Goal: Navigation & Orientation: Find specific page/section

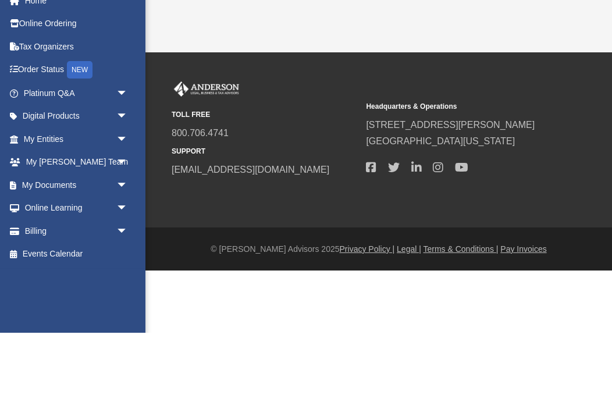
scroll to position [62, 0]
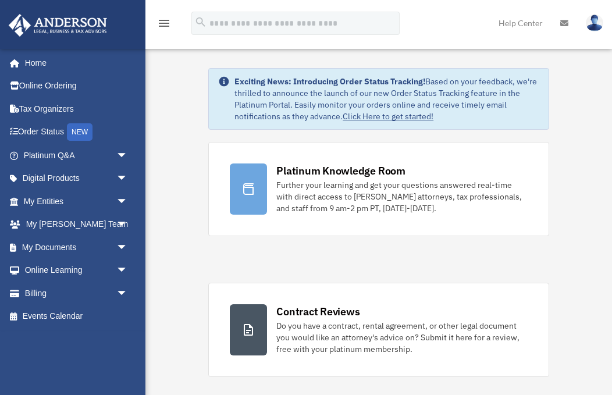
click at [26, 193] on link "My Entities arrow_drop_down" at bounding box center [76, 201] width 137 height 23
click at [116, 197] on span "arrow_drop_down" at bounding box center [127, 202] width 23 height 24
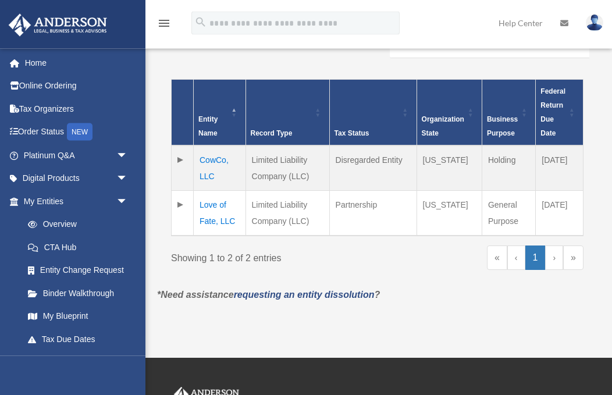
scroll to position [249, 0]
click at [206, 209] on td "Love of Fate, LLC" at bounding box center [220, 213] width 52 height 45
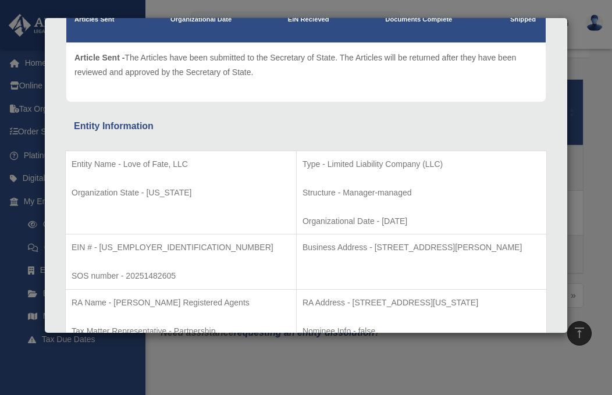
scroll to position [122, 0]
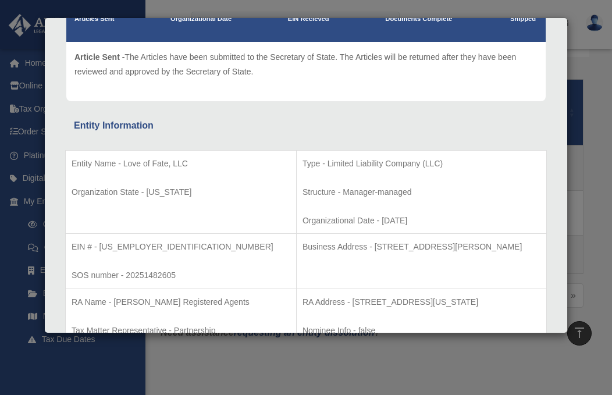
click at [23, 394] on div "Details × Articles Sent Organizational Date" at bounding box center [306, 197] width 612 height 395
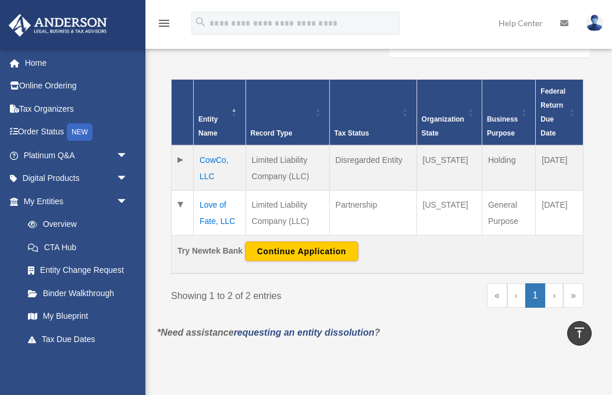
click at [207, 211] on td "Love of Fate, LLC" at bounding box center [220, 213] width 52 height 45
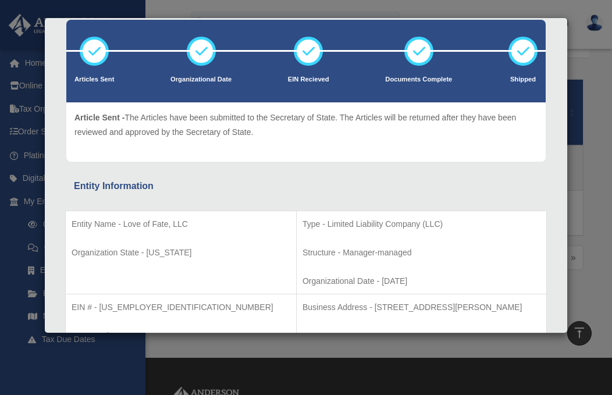
scroll to position [63, 0]
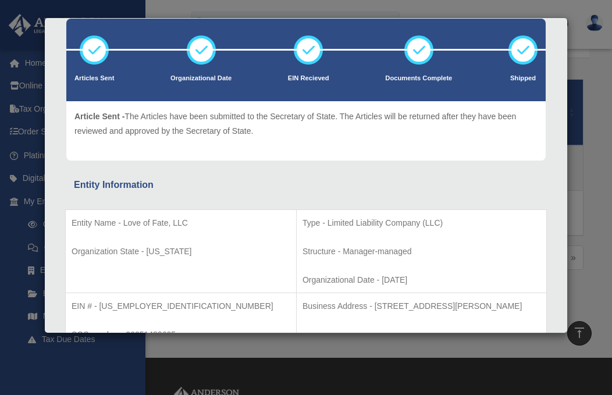
click at [17, 394] on div "Details × Articles Sent Organizational Date" at bounding box center [306, 197] width 612 height 395
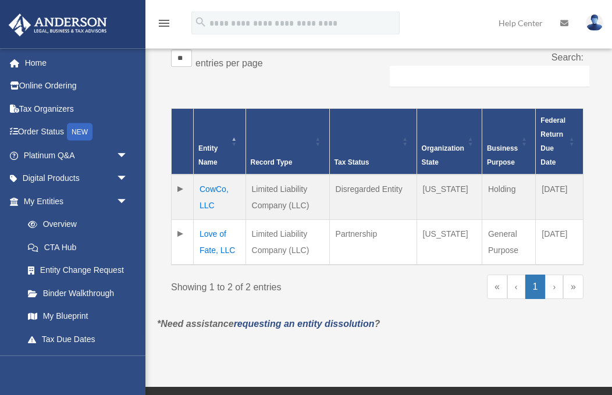
scroll to position [220, 0]
click at [200, 242] on td "Love of Fate, LLC" at bounding box center [220, 242] width 52 height 45
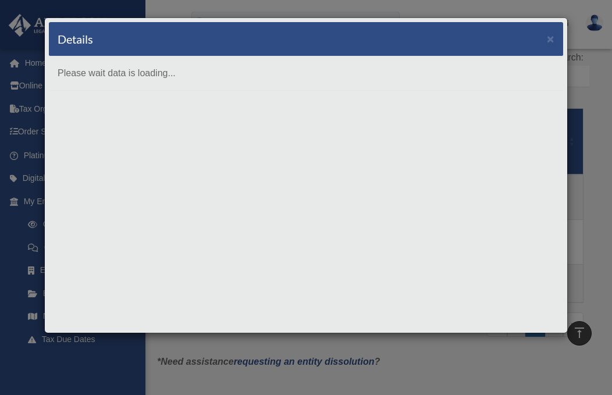
scroll to position [0, 0]
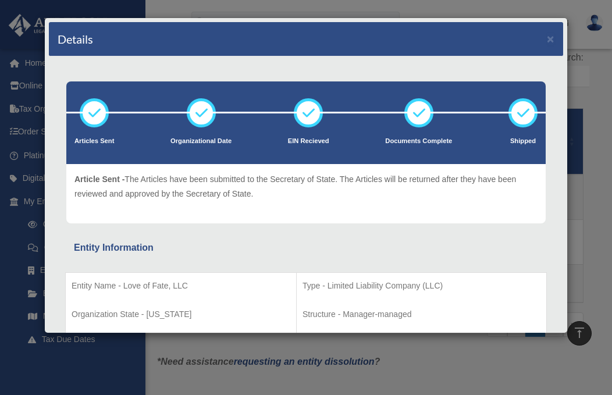
click at [38, 387] on div "Details × Articles Sent Organizational Date" at bounding box center [306, 197] width 612 height 395
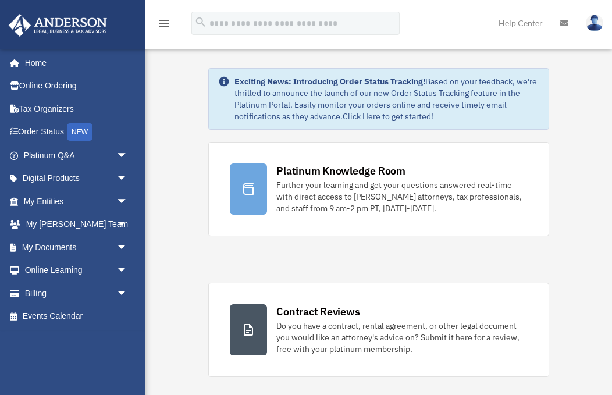
click at [26, 199] on link "My Entities arrow_drop_down" at bounding box center [76, 201] width 137 height 23
click at [110, 201] on link "My Entities arrow_drop_down" at bounding box center [76, 201] width 137 height 23
click at [28, 199] on link "My Entities arrow_drop_down" at bounding box center [76, 201] width 137 height 23
click at [116, 196] on span "arrow_drop_down" at bounding box center [127, 202] width 23 height 24
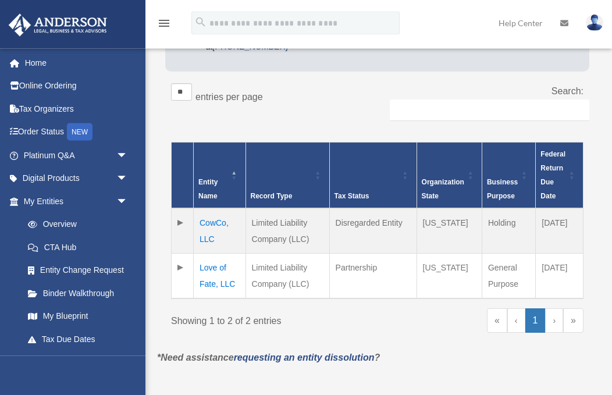
scroll to position [186, 0]
click at [212, 277] on td "Love of Fate, LLC" at bounding box center [220, 276] width 52 height 45
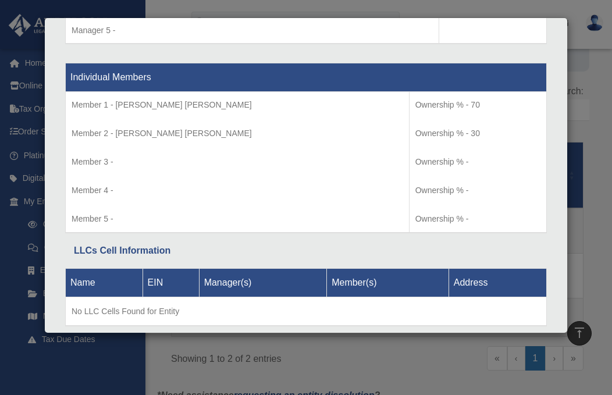
scroll to position [1180, 0]
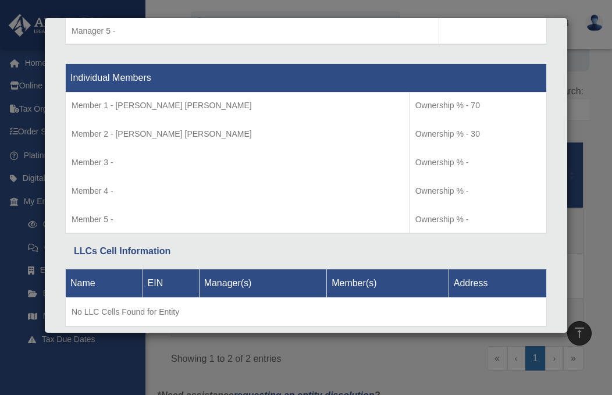
click at [594, 266] on div "Details × Articles Sent Organizational Date" at bounding box center [306, 197] width 612 height 395
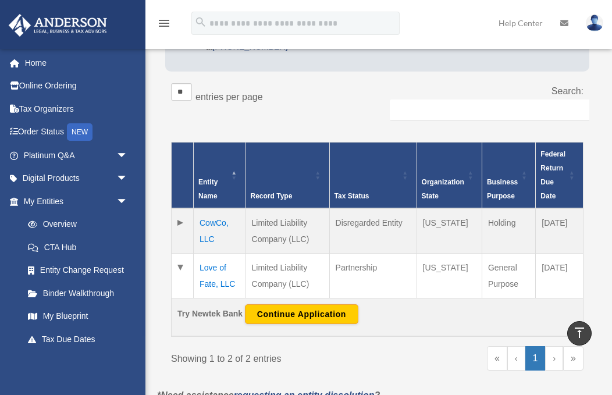
click at [44, 293] on link "Binder Walkthrough" at bounding box center [77, 293] width 123 height 23
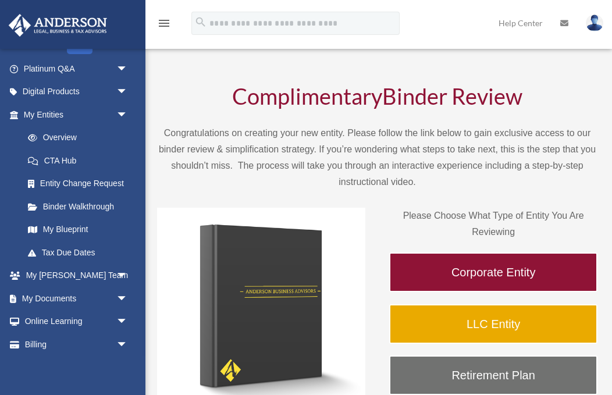
scroll to position [87, 0]
click at [31, 295] on link "My Documents arrow_drop_down" at bounding box center [76, 297] width 137 height 23
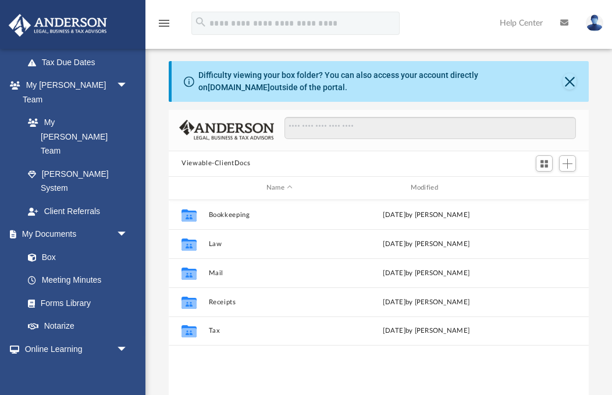
scroll to position [274, 0]
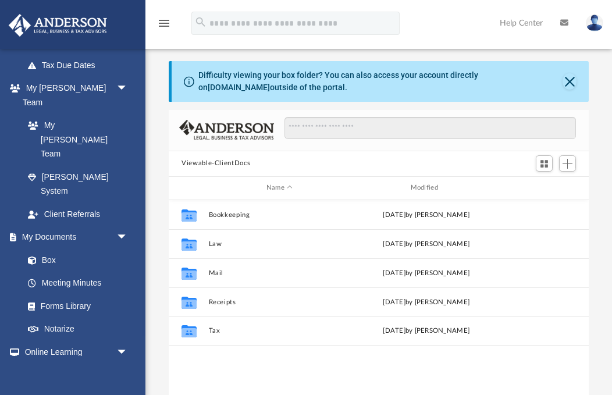
click at [51, 272] on link "Meeting Minutes" at bounding box center [77, 283] width 123 height 23
click at [47, 272] on link "Meeting Minutes" at bounding box center [77, 283] width 123 height 23
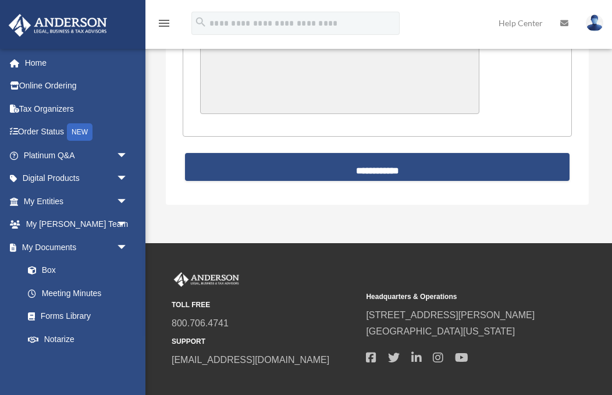
scroll to position [2929, 0]
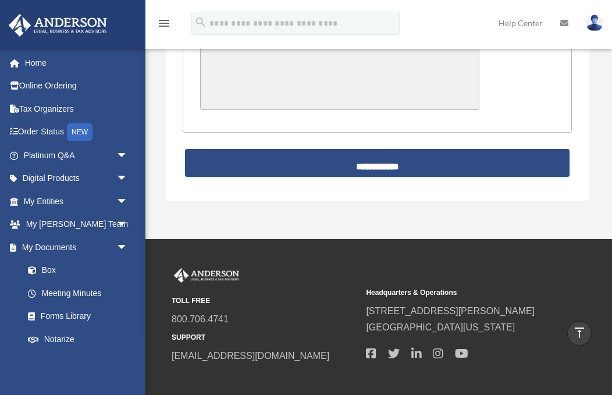
click at [31, 203] on link "My Entities arrow_drop_down" at bounding box center [76, 201] width 137 height 23
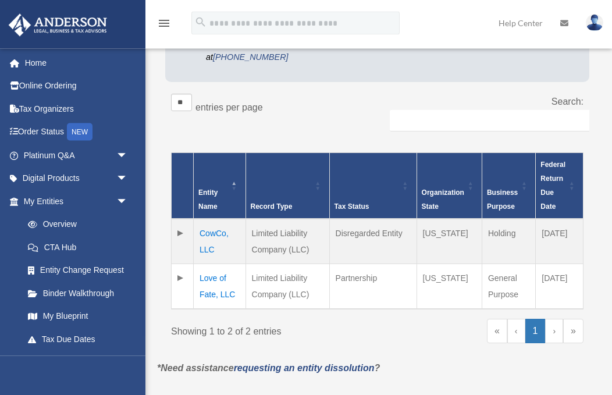
scroll to position [191, 0]
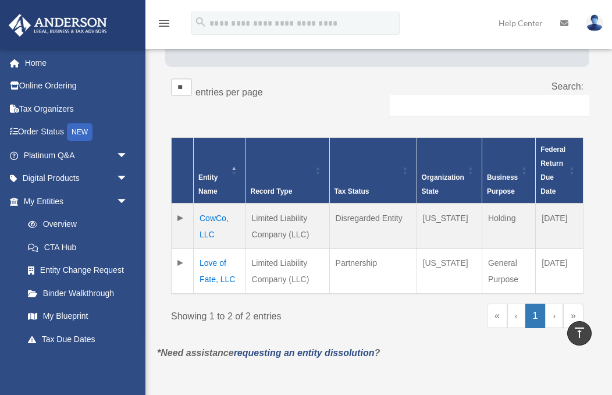
click at [210, 271] on td "Love of Fate, LLC" at bounding box center [220, 271] width 52 height 45
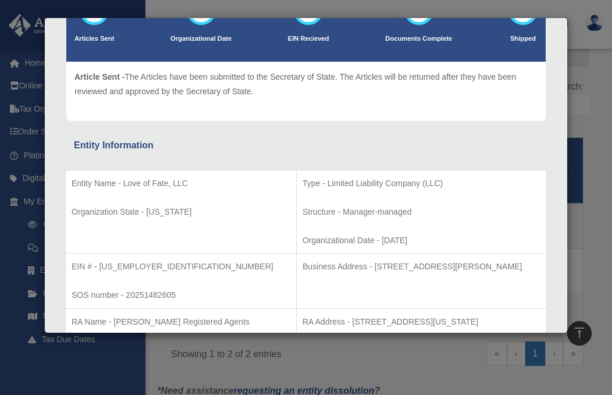
click at [25, 378] on div "Details × Articles Sent Organizational Date" at bounding box center [306, 197] width 612 height 395
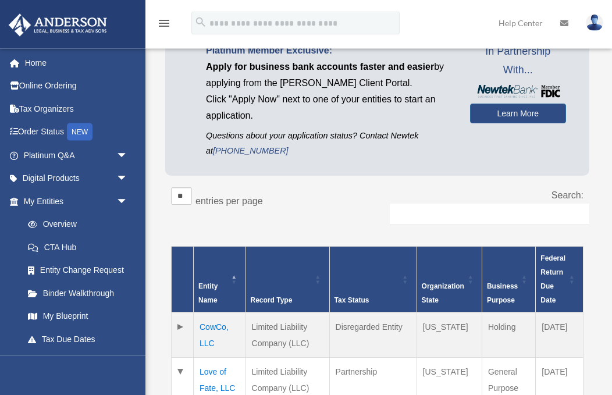
scroll to position [82, 0]
click at [48, 222] on link "Overview" at bounding box center [75, 224] width 118 height 23
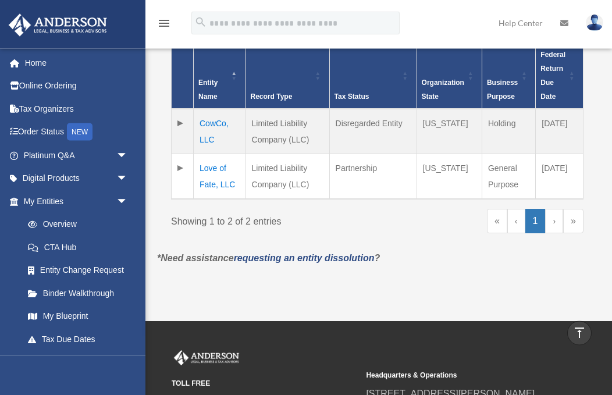
scroll to position [286, 0]
click at [51, 251] on link "CTA Hub" at bounding box center [77, 247] width 123 height 23
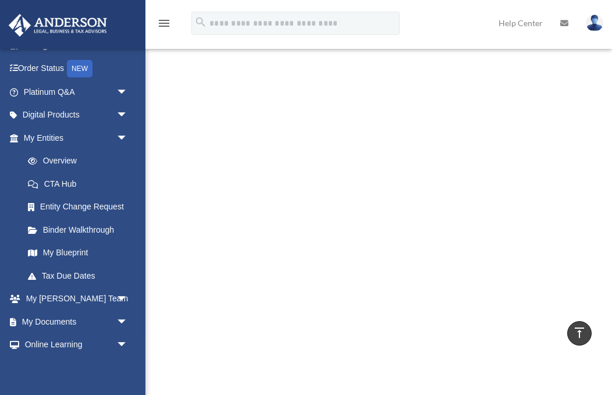
scroll to position [63, 0]
click at [49, 251] on link "My Blueprint" at bounding box center [80, 253] width 129 height 23
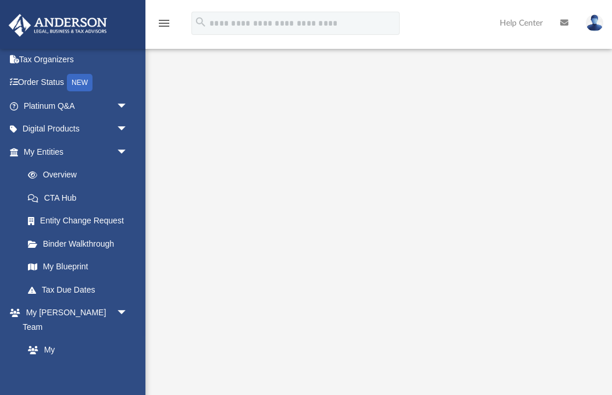
scroll to position [41, 0]
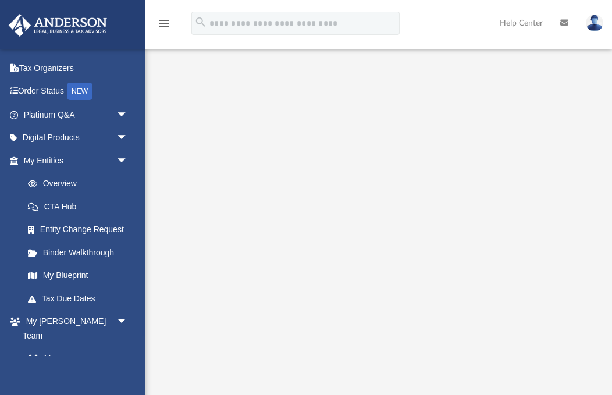
click at [120, 134] on span "arrow_drop_down" at bounding box center [127, 138] width 23 height 24
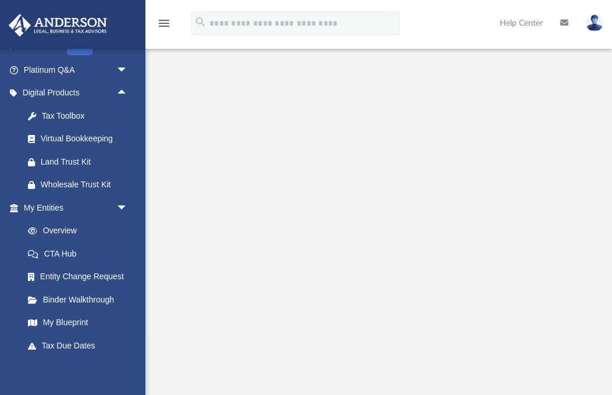
scroll to position [91, 0]
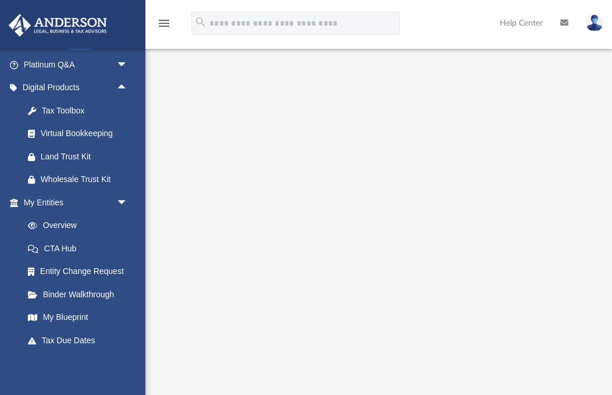
click at [121, 195] on span "arrow_drop_down" at bounding box center [127, 203] width 23 height 24
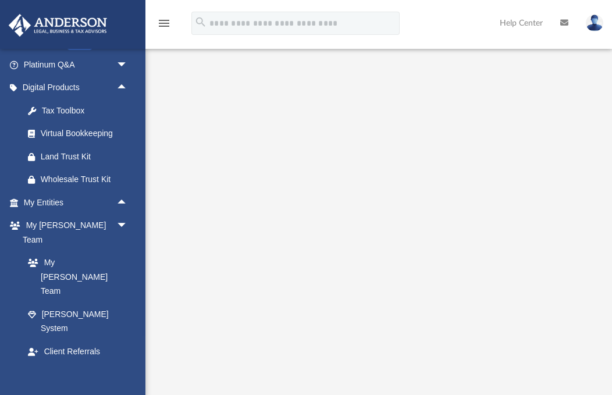
click at [116, 218] on span "arrow_drop_down" at bounding box center [127, 226] width 23 height 24
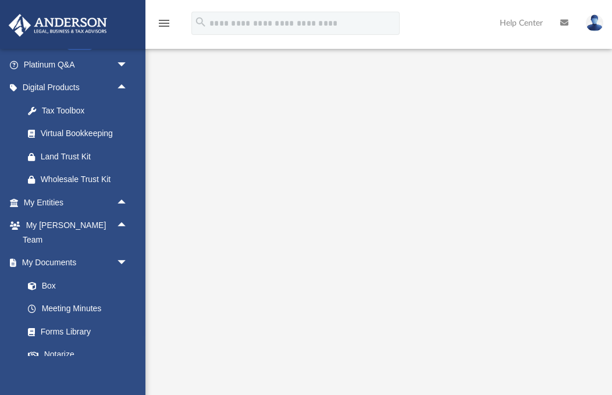
click at [116, 251] on span "arrow_drop_down" at bounding box center [127, 263] width 23 height 24
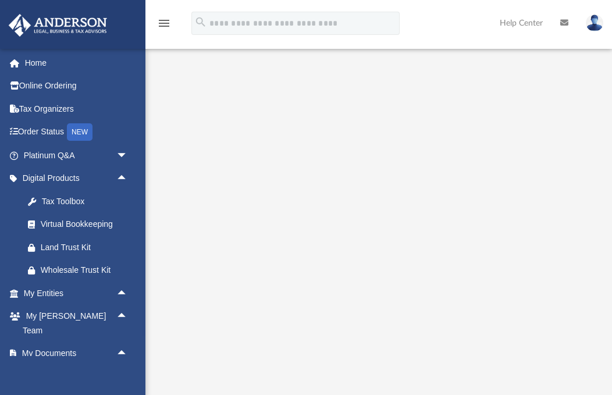
scroll to position [0, 0]
click at [26, 288] on link "My Entities arrow_drop_up" at bounding box center [76, 293] width 137 height 23
click at [31, 342] on link "My Documents arrow_drop_up" at bounding box center [73, 353] width 131 height 23
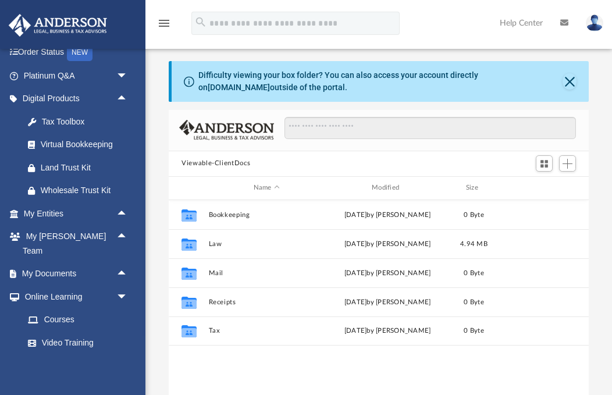
scroll to position [265, 420]
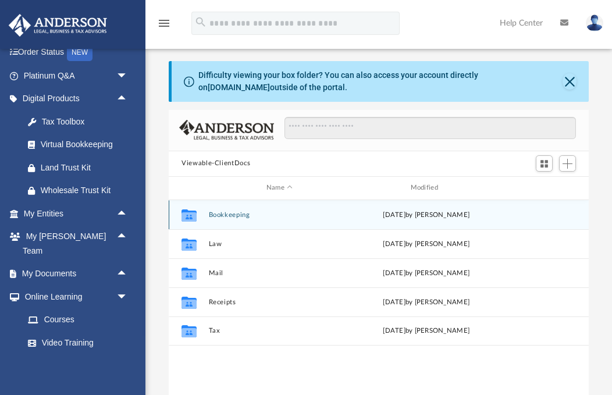
click at [201, 208] on div "Collaborated Folder" at bounding box center [189, 214] width 29 height 19
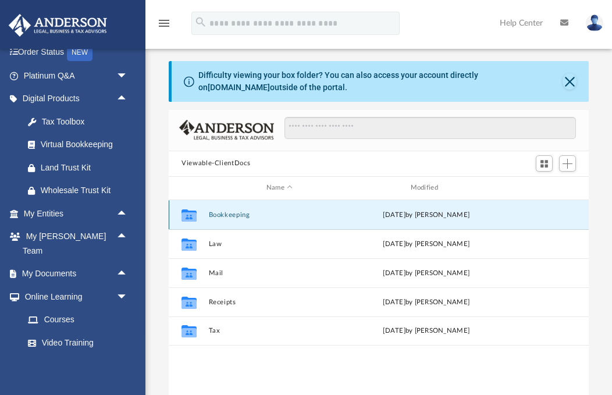
click at [203, 207] on div "Collaborated Folder" at bounding box center [189, 214] width 29 height 19
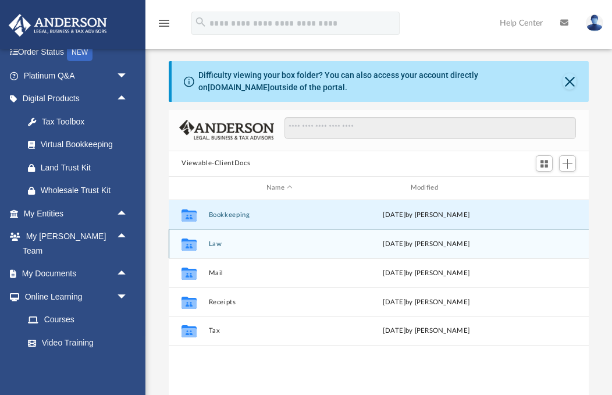
click at [204, 244] on div "Collaborated Folder" at bounding box center [189, 243] width 29 height 19
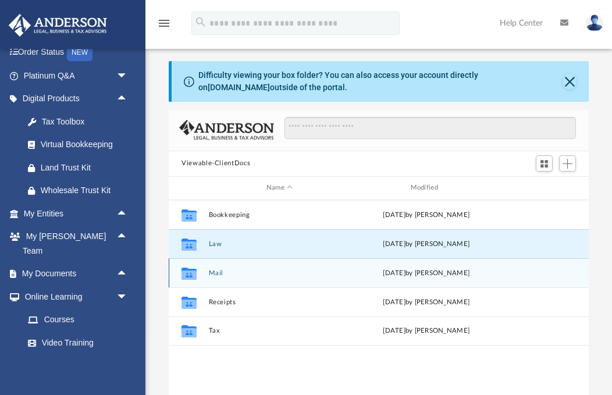
click at [202, 270] on div "Collaborated Folder" at bounding box center [189, 273] width 29 height 19
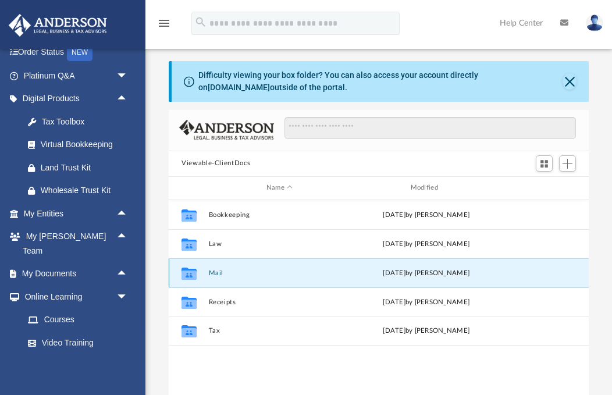
click at [187, 269] on icon "grid" at bounding box center [188, 273] width 15 height 12
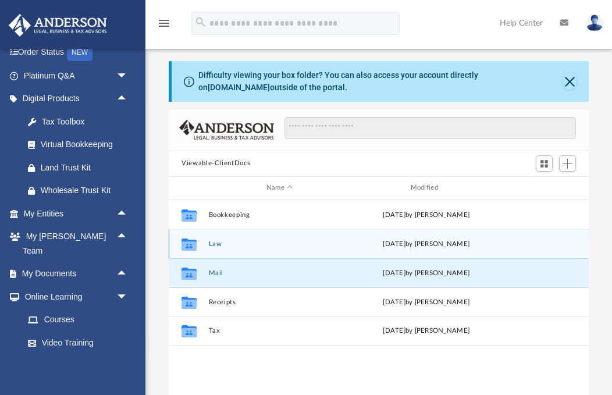
click at [177, 256] on div "Collaborated Folder Law Wed Aug 6 2025 by Nikki Llagas" at bounding box center [379, 243] width 420 height 29
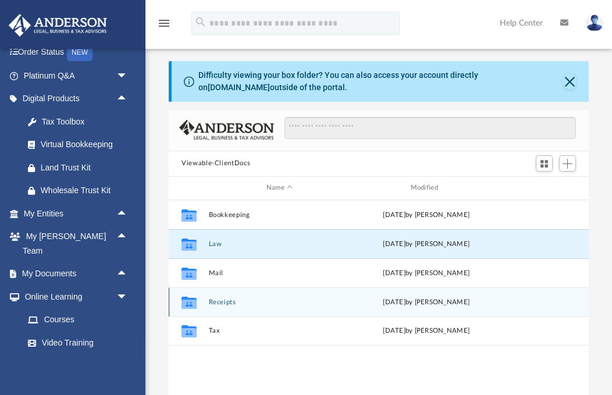
click at [194, 314] on div "Collaborated Folder Receipts Tue Apr 30 2024 by Charles Rogler" at bounding box center [379, 301] width 420 height 29
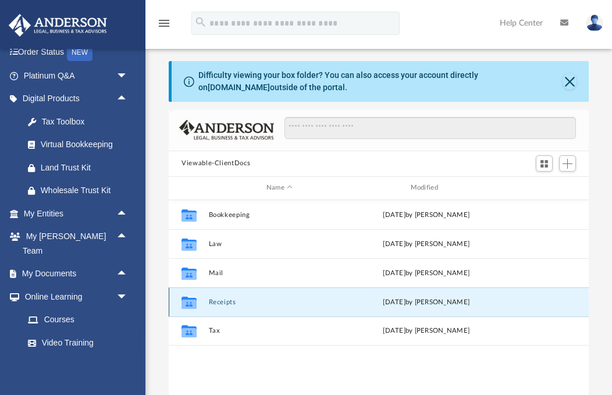
click at [182, 300] on icon "grid" at bounding box center [188, 303] width 15 height 9
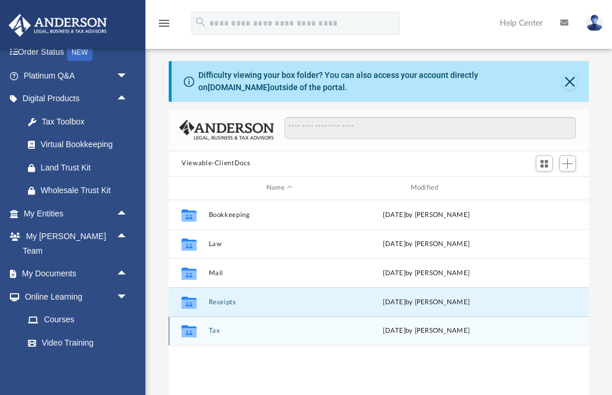
click at [186, 330] on icon "grid" at bounding box center [188, 332] width 15 height 9
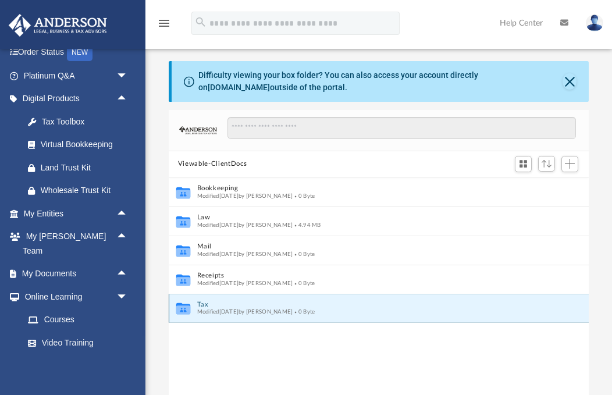
scroll to position [1, 1]
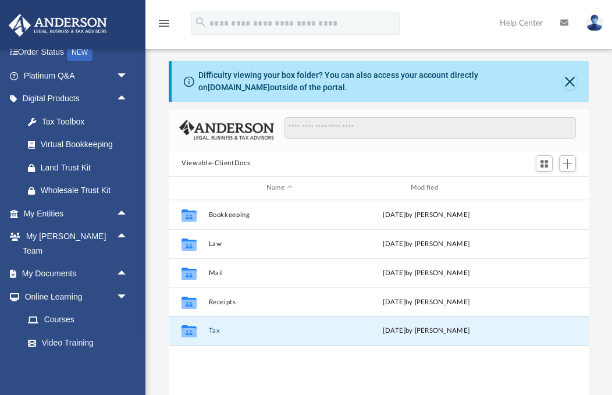
click at [98, 262] on link "My Documents arrow_drop_up" at bounding box center [73, 273] width 131 height 23
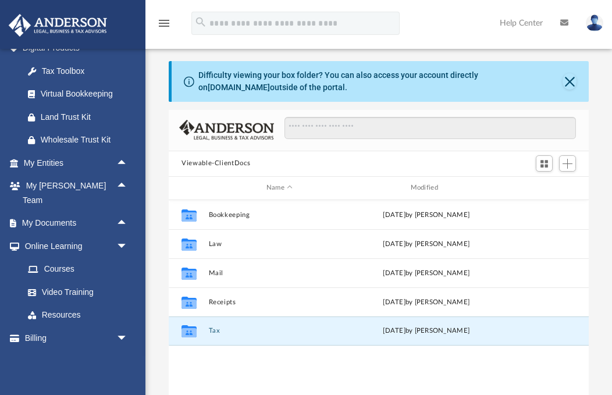
scroll to position [130, 0]
click at [45, 281] on link "Video Training" at bounding box center [75, 292] width 118 height 23
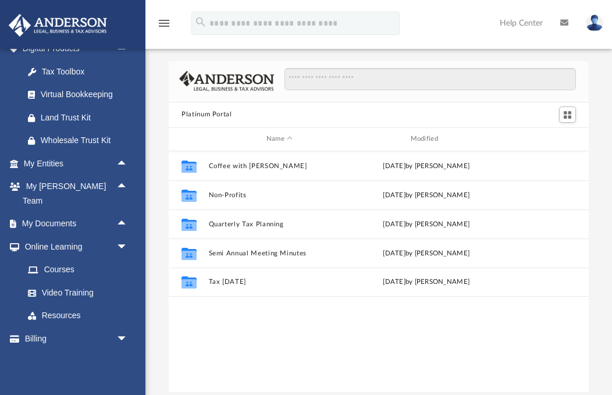
scroll to position [265, 420]
click at [48, 304] on link "Resources" at bounding box center [77, 315] width 123 height 23
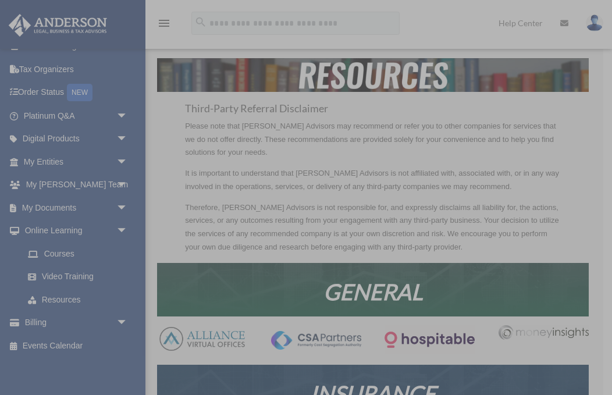
scroll to position [39, 0]
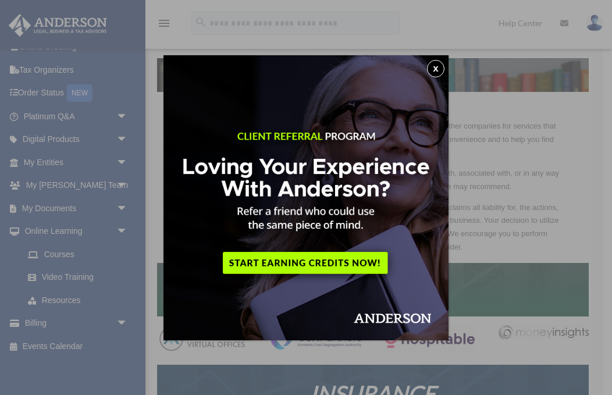
click at [24, 189] on div "x" at bounding box center [306, 197] width 612 height 395
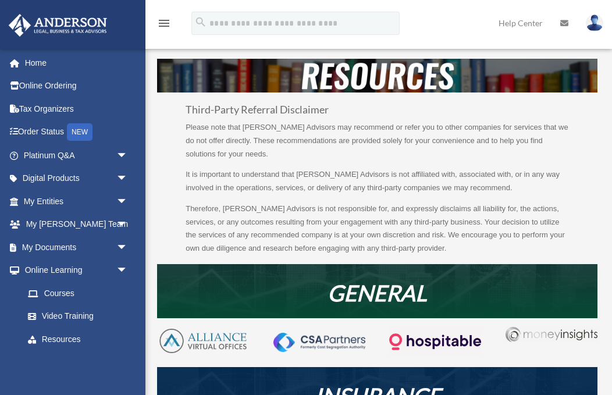
scroll to position [0, 0]
click at [78, 131] on div "NEW" at bounding box center [80, 131] width 26 height 17
click at [29, 62] on link "Home" at bounding box center [76, 62] width 137 height 23
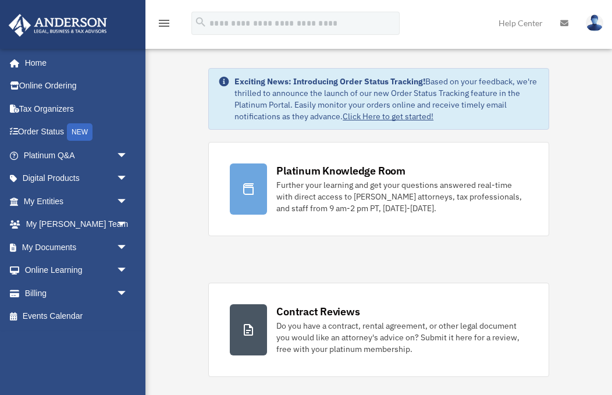
click at [44, 222] on link "My [PERSON_NAME] Team arrow_drop_down" at bounding box center [76, 224] width 137 height 23
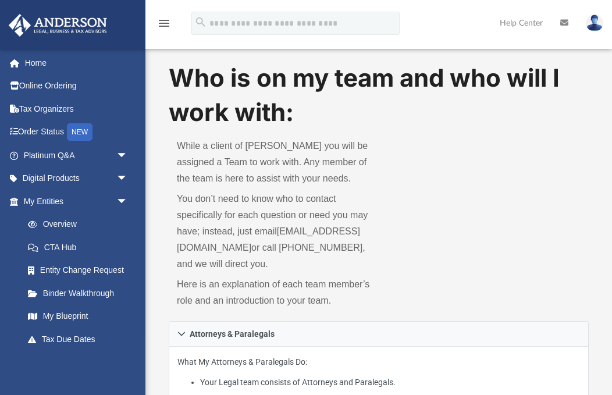
click at [38, 220] on span at bounding box center [38, 224] width 9 height 8
click at [45, 215] on link "Overview" at bounding box center [80, 224] width 129 height 23
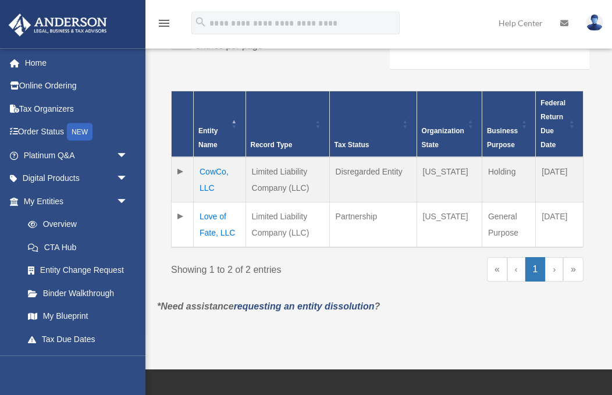
scroll to position [237, 0]
click at [200, 226] on td "Love of Fate, LLC" at bounding box center [220, 224] width 52 height 45
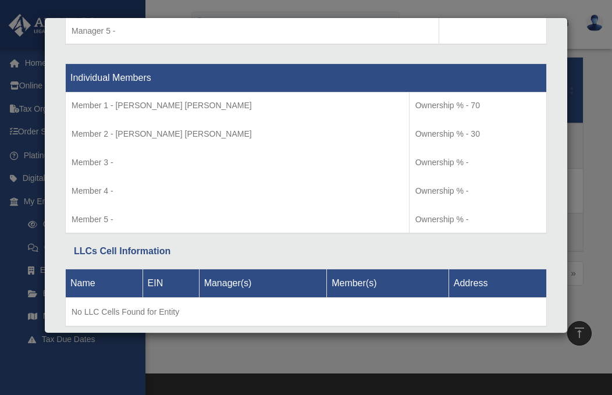
scroll to position [275, 0]
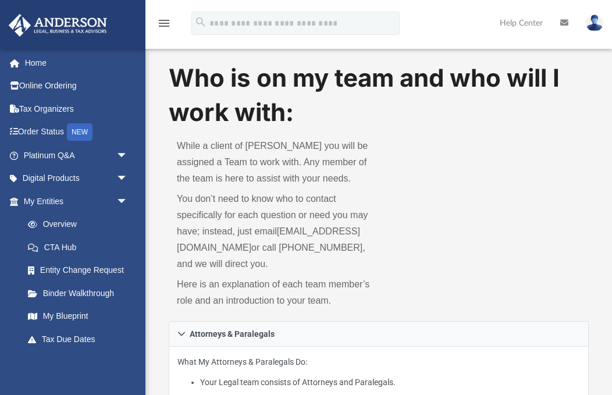
click at [21, 76] on link "Online Ordering" at bounding box center [76, 85] width 137 height 23
click at [26, 55] on link "Home" at bounding box center [76, 62] width 137 height 23
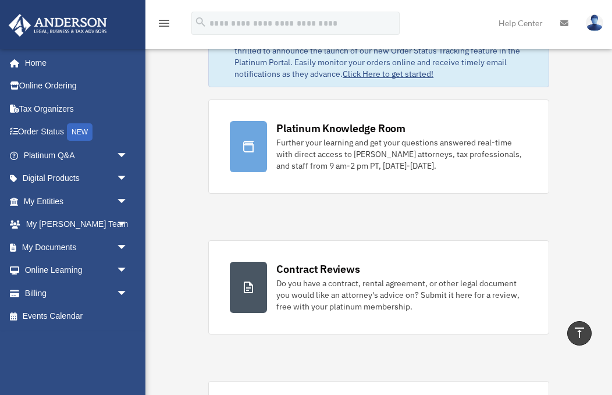
scroll to position [42, 0]
click at [116, 196] on span "arrow_drop_down" at bounding box center [127, 202] width 23 height 24
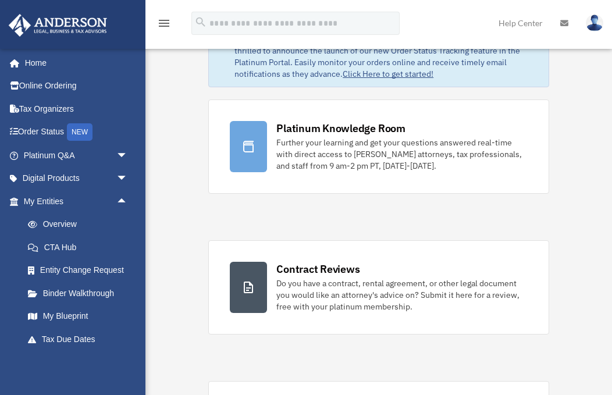
click at [45, 215] on link "Overview" at bounding box center [80, 224] width 129 height 23
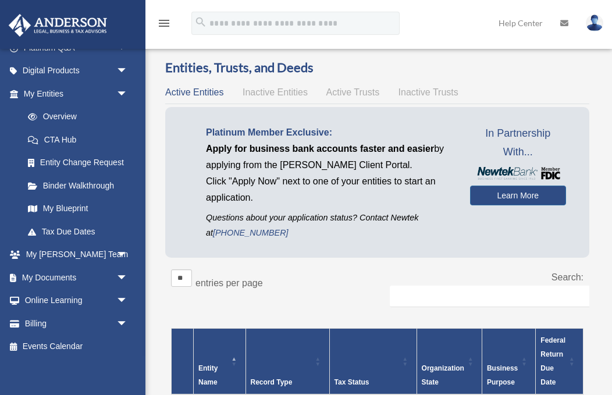
scroll to position [107, 0]
click at [23, 246] on link "My Anderson Team arrow_drop_down" at bounding box center [76, 255] width 137 height 23
click at [41, 268] on link "My Documents arrow_drop_down" at bounding box center [76, 277] width 137 height 23
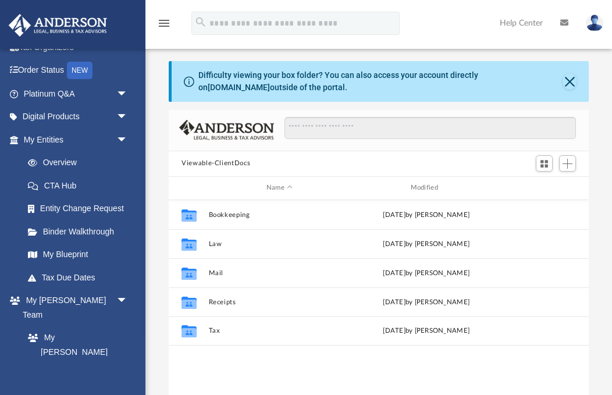
scroll to position [63, 0]
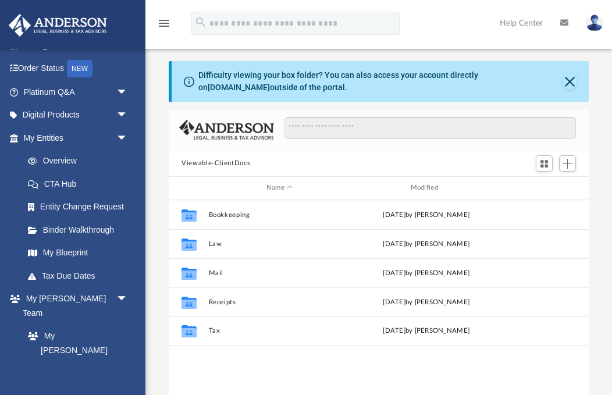
click at [46, 232] on link "Binder Walkthrough" at bounding box center [80, 229] width 129 height 23
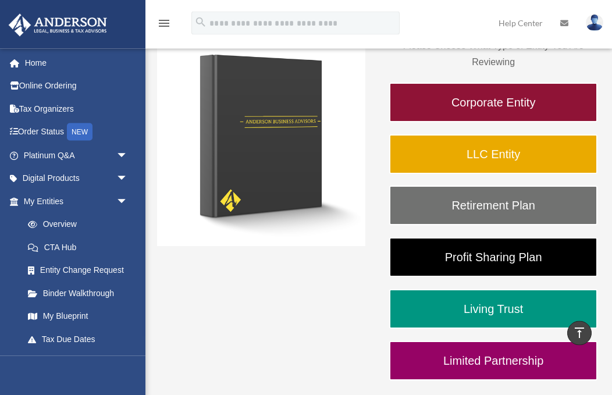
scroll to position [166, 0]
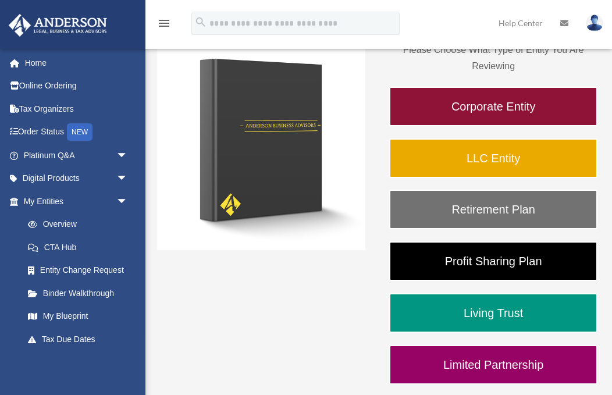
click at [410, 161] on link "LLC Entity" at bounding box center [493, 158] width 208 height 40
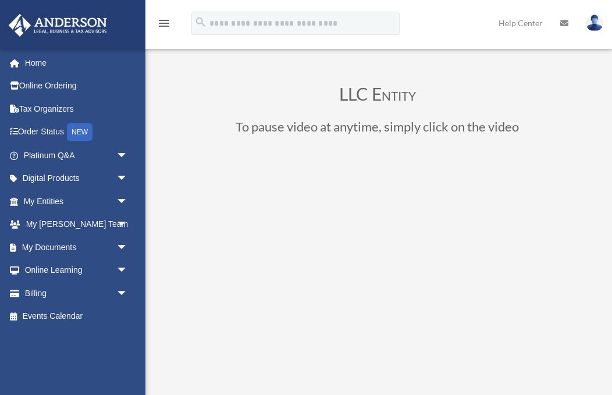
click at [42, 247] on link "My Documents arrow_drop_down" at bounding box center [76, 247] width 137 height 23
click at [116, 242] on span "arrow_drop_down" at bounding box center [127, 248] width 23 height 24
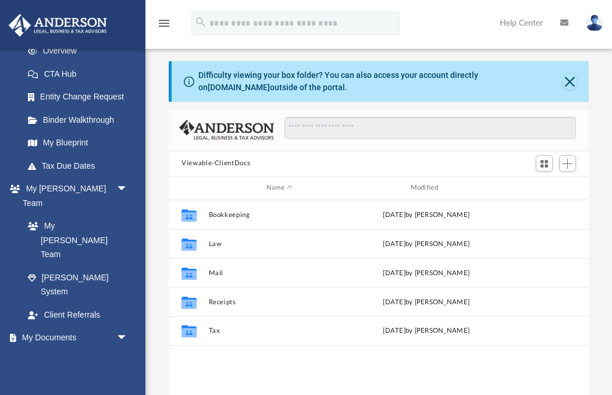
scroll to position [175, 0]
click at [116, 325] on span "arrow_drop_down" at bounding box center [127, 337] width 23 height 24
click at [110, 325] on link "My Documents arrow_drop_up" at bounding box center [73, 336] width 131 height 23
click at [108, 325] on link "My Documents arrow_drop_up" at bounding box center [73, 336] width 131 height 23
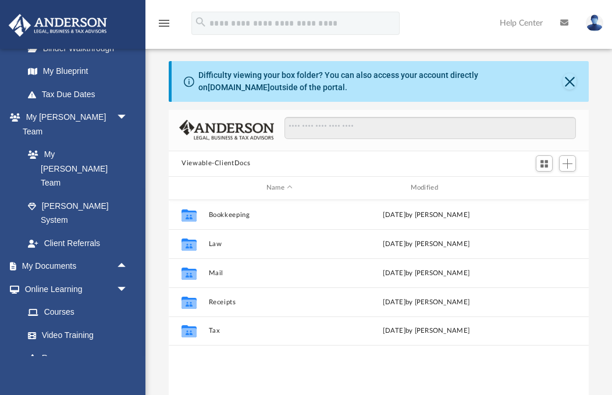
scroll to position [243, 0]
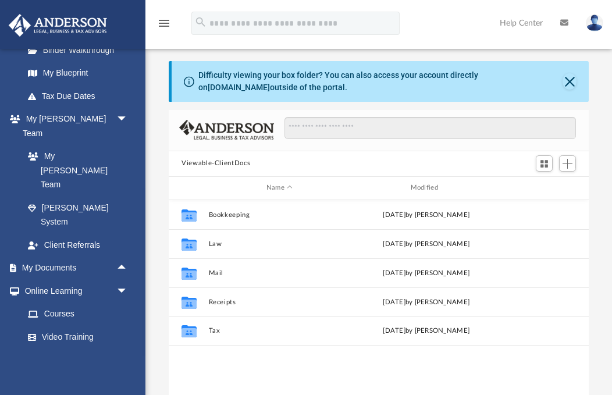
click at [116, 257] on span "arrow_drop_up" at bounding box center [127, 269] width 23 height 24
click at [34, 287] on span at bounding box center [38, 291] width 8 height 8
click at [49, 279] on link "Box" at bounding box center [75, 290] width 118 height 23
click at [40, 325] on link "Forms Library" at bounding box center [75, 336] width 118 height 23
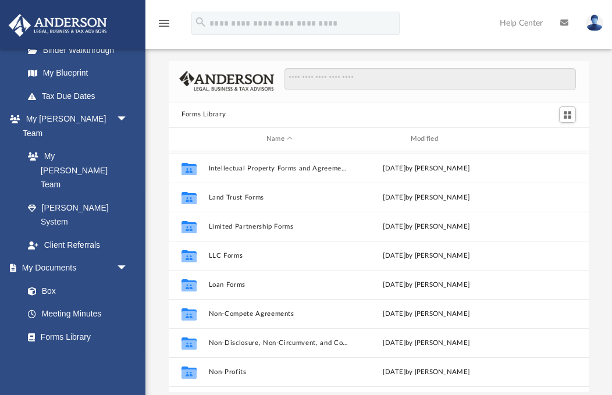
scroll to position [468, 0]
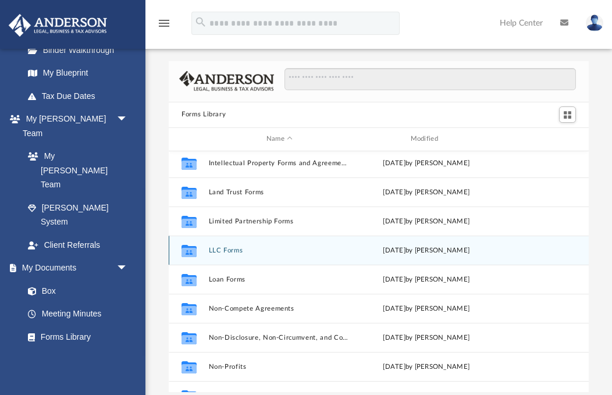
click at [201, 254] on div "Collaborated Folder" at bounding box center [189, 250] width 29 height 19
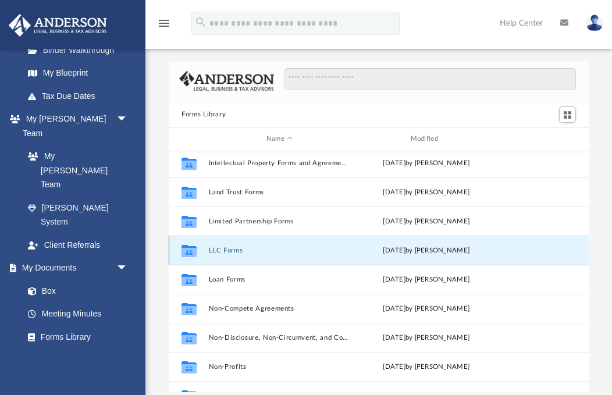
click at [180, 247] on icon "Collaborated Folder" at bounding box center [189, 250] width 19 height 19
click at [213, 247] on button "LLC Forms" at bounding box center [280, 251] width 142 height 8
click at [476, 250] on div "Wed Jan 11 2023 by Mary Acree" at bounding box center [426, 250] width 142 height 10
click at [186, 252] on icon "grid" at bounding box center [188, 250] width 15 height 12
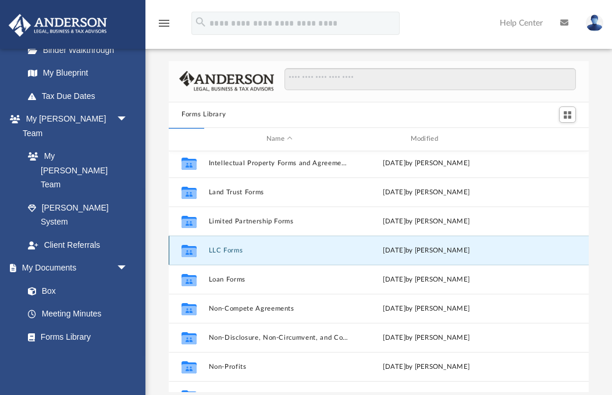
click at [185, 251] on icon "grid" at bounding box center [188, 251] width 15 height 9
click at [184, 251] on icon "grid" at bounding box center [188, 251] width 15 height 9
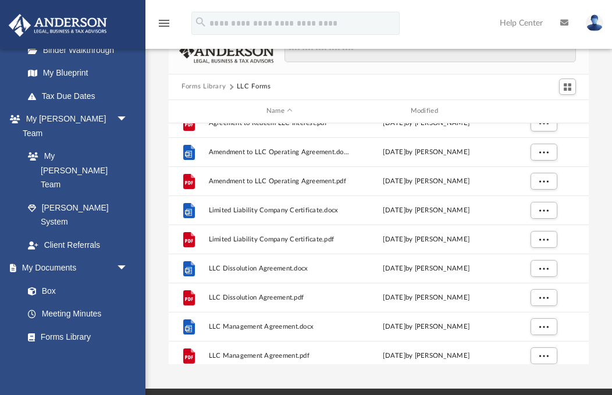
scroll to position [43, 0]
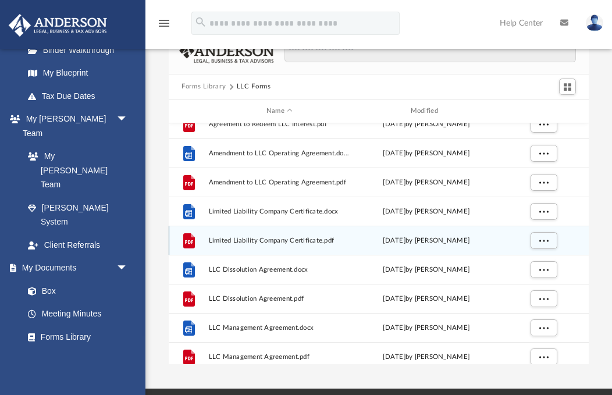
click at [186, 241] on icon "grid" at bounding box center [189, 240] width 12 height 15
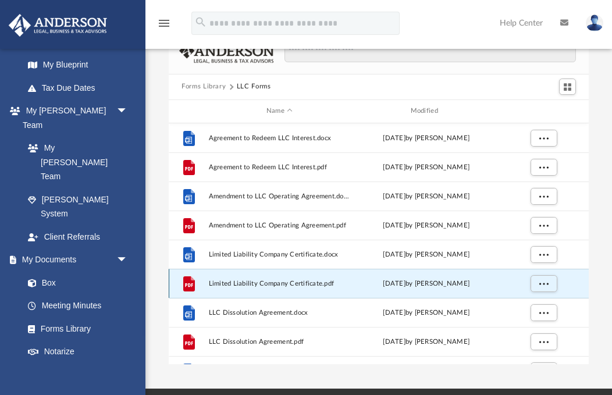
scroll to position [248, 0]
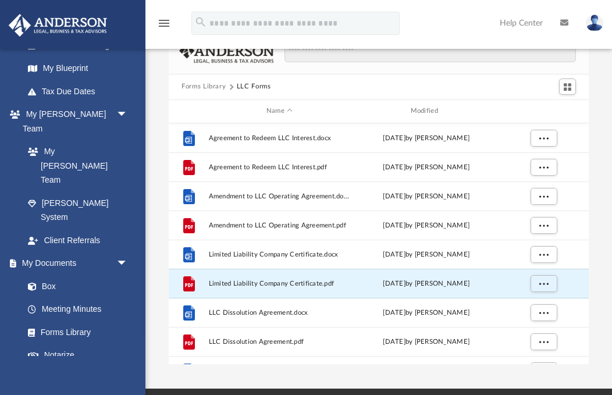
click at [44, 298] on link "Meeting Minutes" at bounding box center [77, 309] width 123 height 23
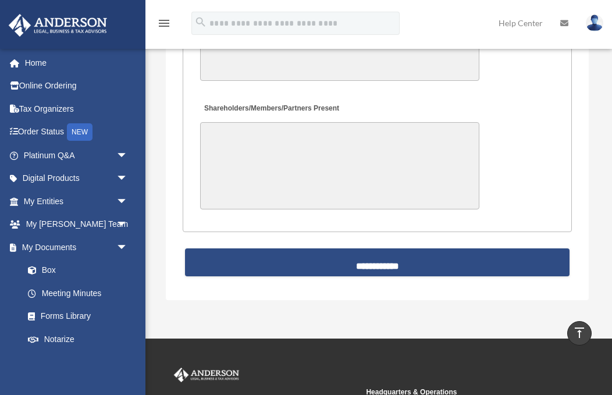
scroll to position [2829, 0]
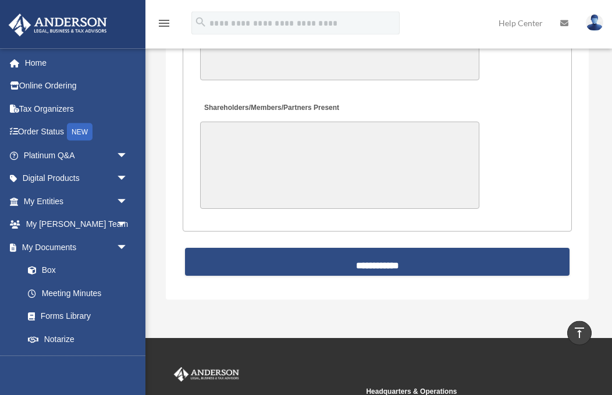
click at [23, 66] on span at bounding box center [20, 63] width 9 height 8
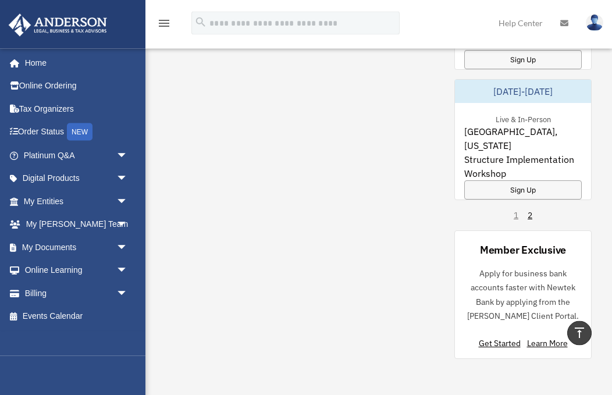
scroll to position [1044, 0]
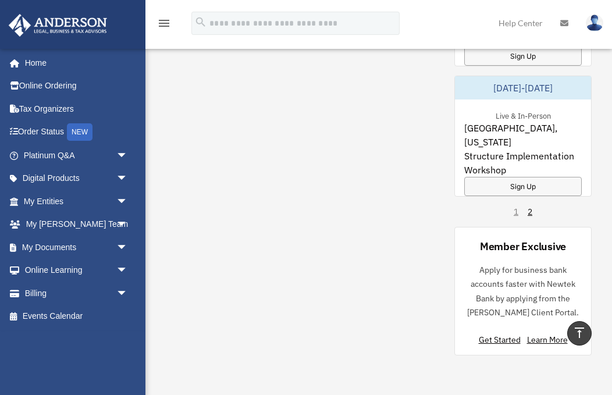
click at [118, 155] on span "arrow_drop_down" at bounding box center [127, 156] width 23 height 24
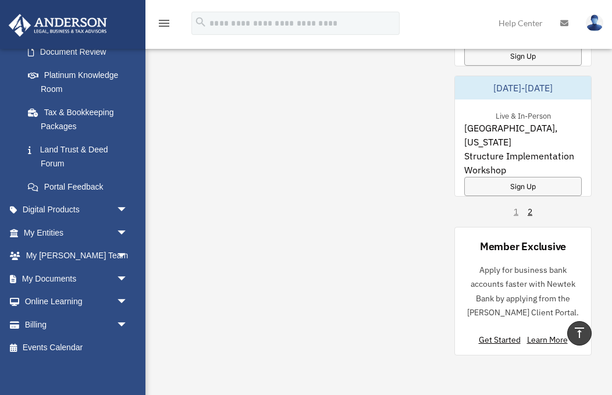
scroll to position [217, 0]
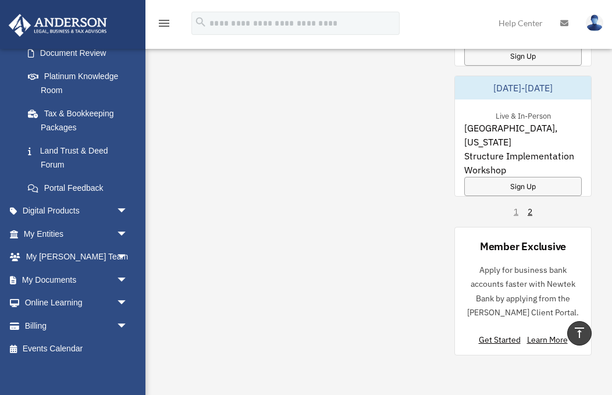
click at [116, 202] on span "arrow_drop_down" at bounding box center [127, 212] width 23 height 24
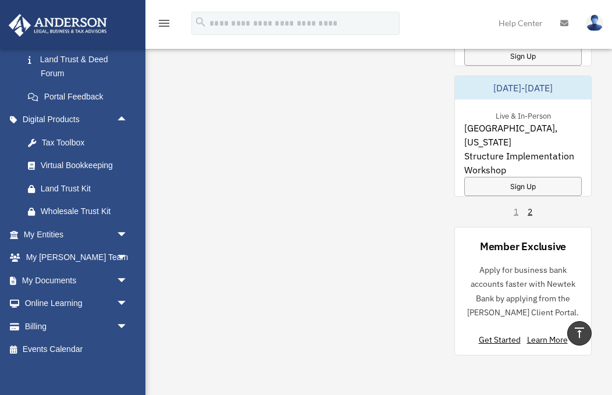
scroll to position [308, 0]
click at [116, 229] on span "arrow_drop_down" at bounding box center [127, 235] width 23 height 24
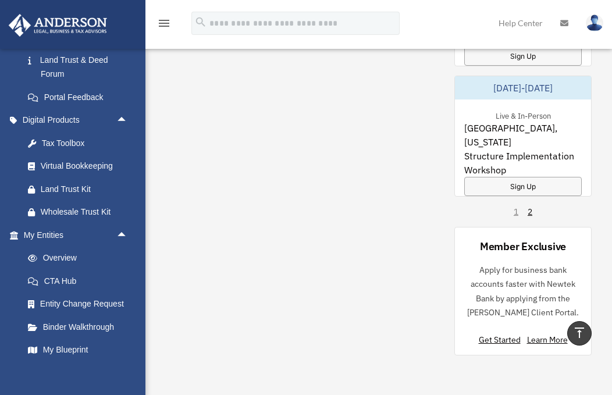
click at [50, 293] on link "Entity Change Request" at bounding box center [80, 304] width 129 height 23
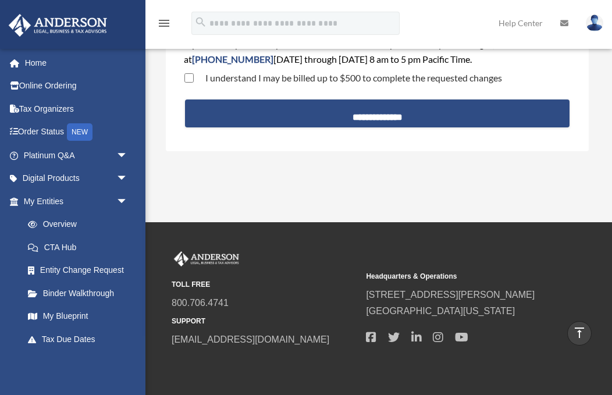
scroll to position [197, 0]
